Goal: Information Seeking & Learning: Learn about a topic

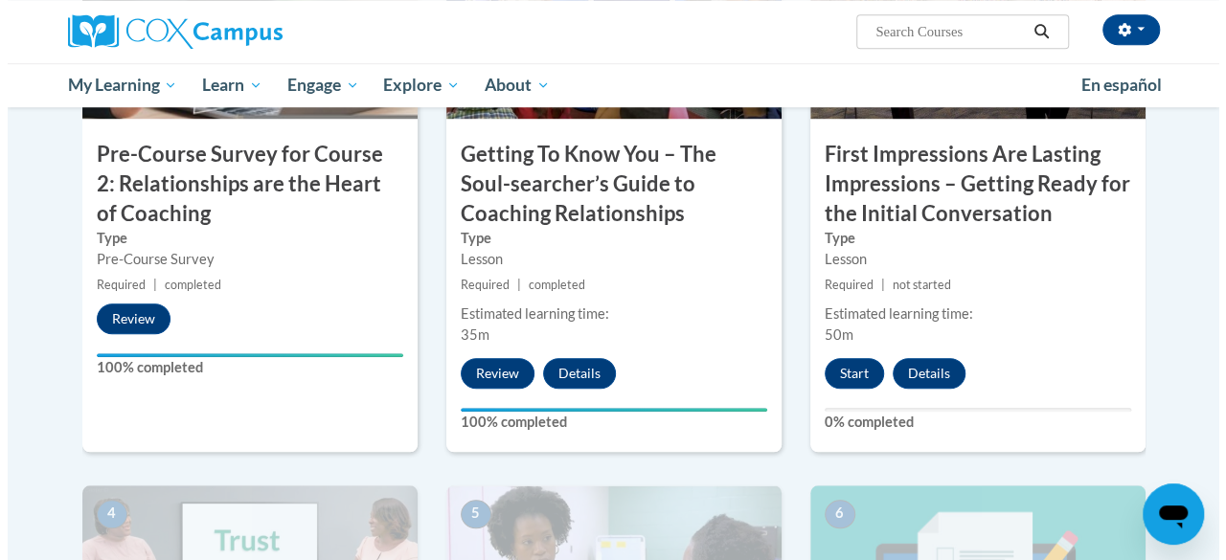
scroll to position [671, 0]
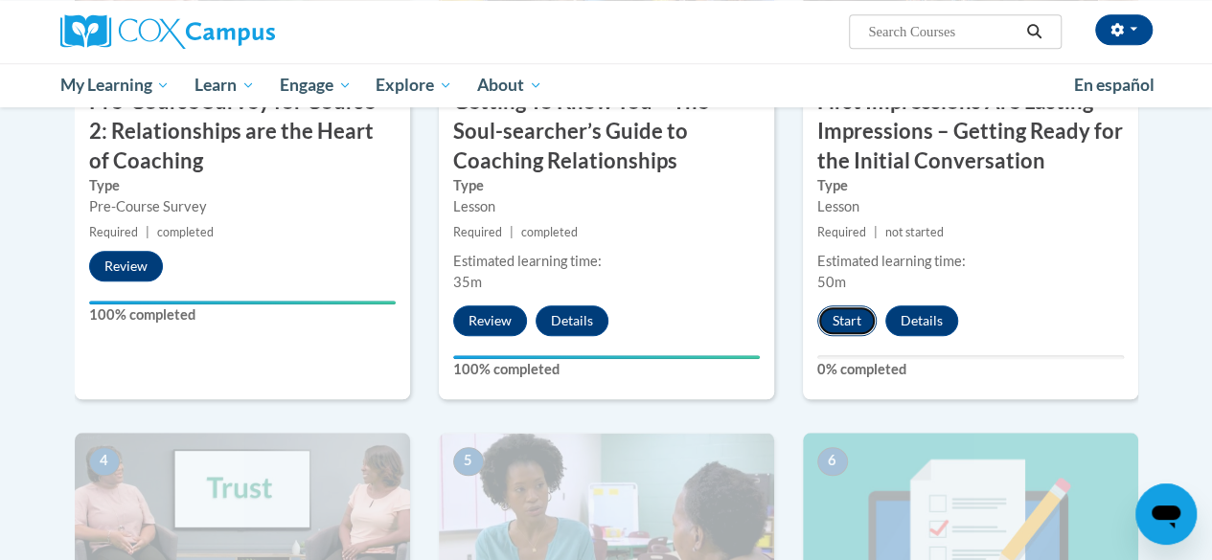
click at [845, 323] on button "Start" at bounding box center [846, 321] width 59 height 31
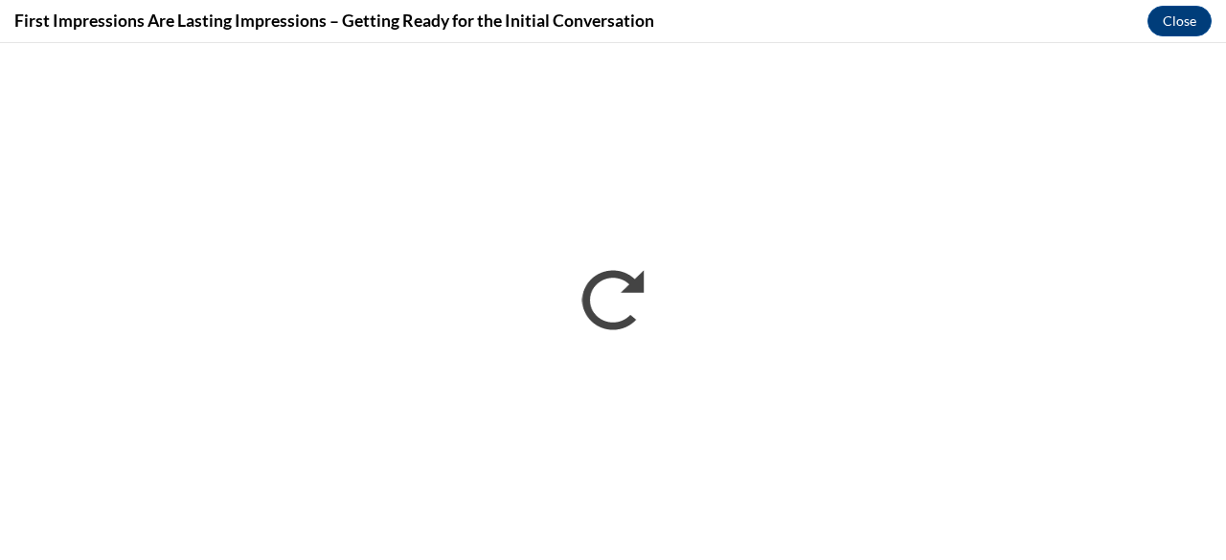
scroll to position [0, 0]
